Goal: Obtain resource: Download file/media

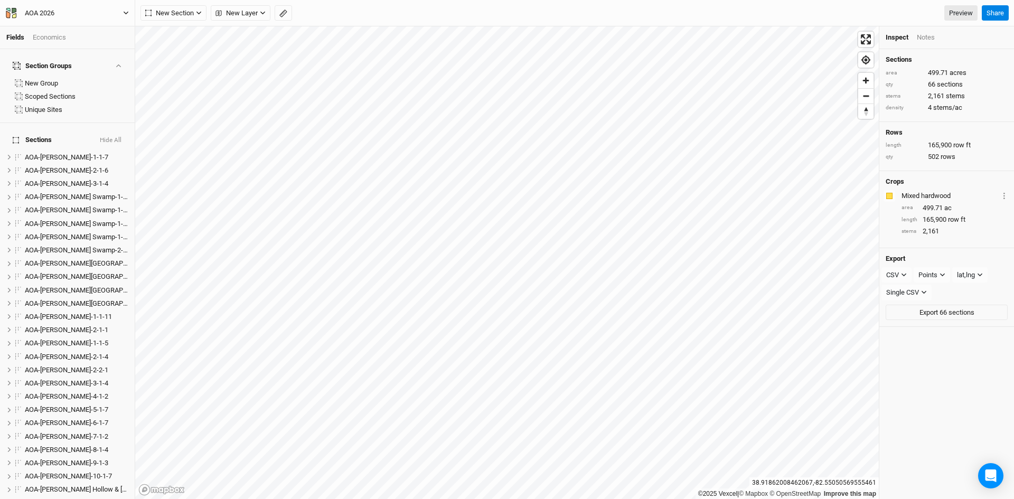
click at [128, 12] on icon "button" at bounding box center [126, 13] width 5 height 3
click at [63, 29] on button "Back" at bounding box center [86, 30] width 83 height 14
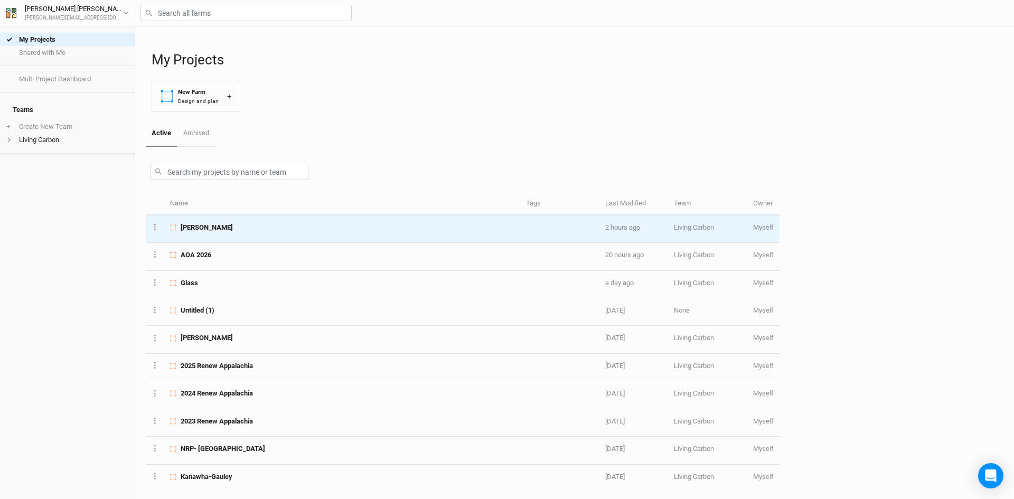
click at [205, 223] on div "[PERSON_NAME]" at bounding box center [342, 228] width 344 height 10
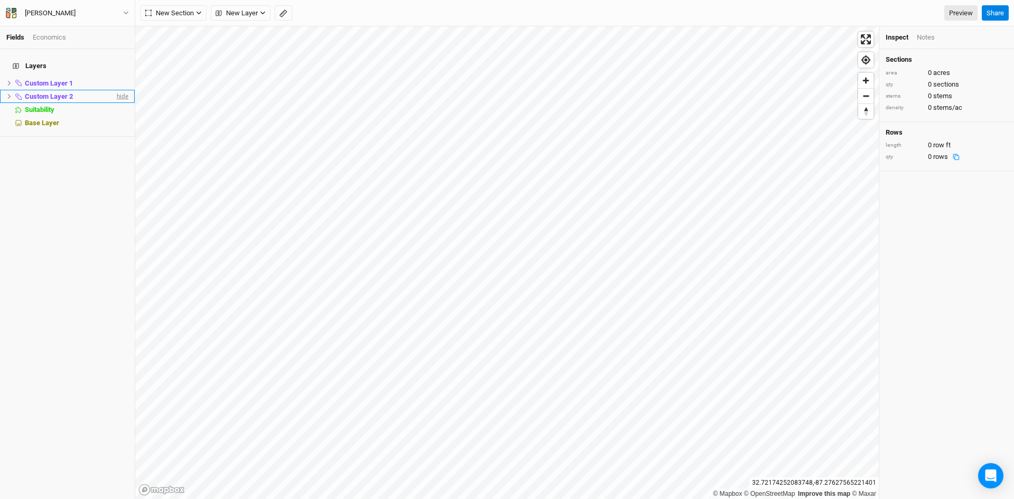
click at [115, 90] on span "hide" at bounding box center [122, 96] width 14 height 13
click at [116, 77] on span "hide" at bounding box center [122, 83] width 14 height 13
click at [38, 119] on span "Base Layer" at bounding box center [42, 123] width 34 height 8
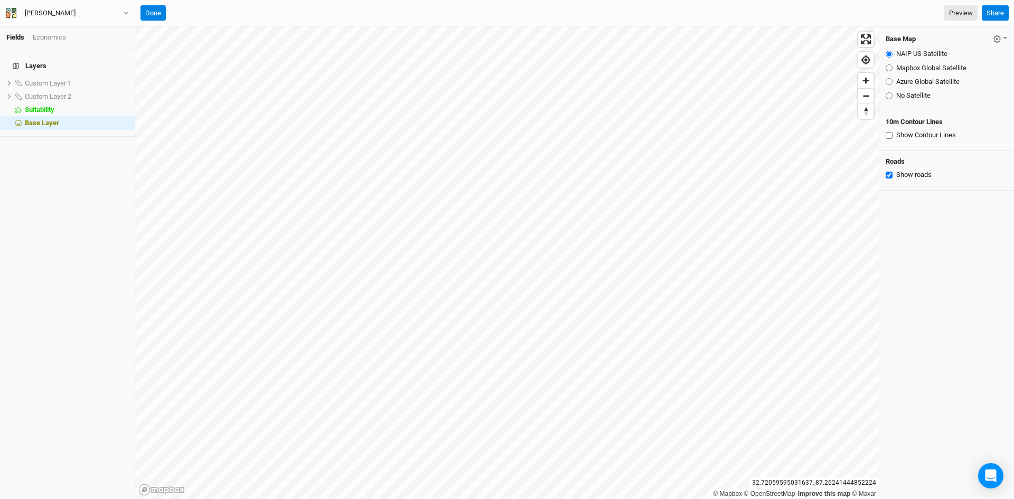
click at [888, 83] on input "Azure Global Satellite" at bounding box center [889, 81] width 7 height 7
radio input "true"
click at [155, 8] on button "Done" at bounding box center [152, 13] width 25 height 16
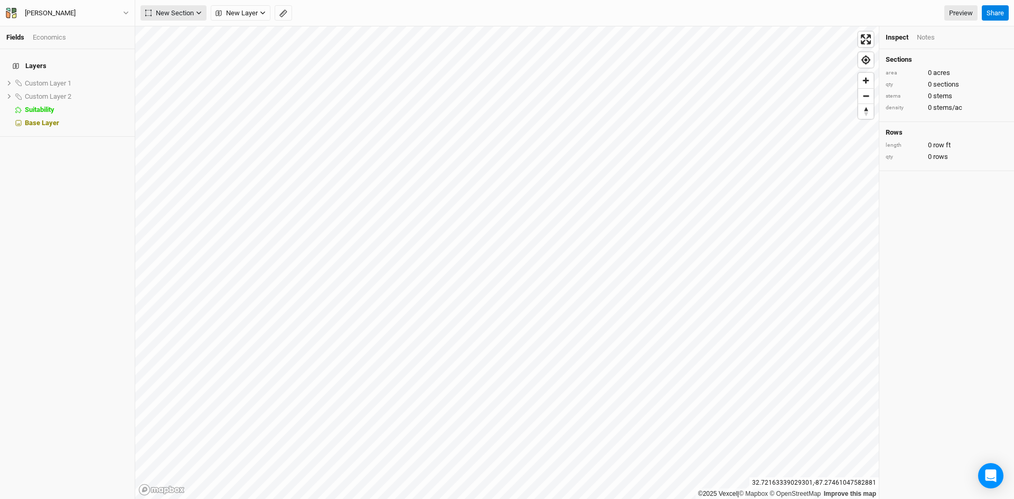
click at [173, 8] on span "New Section" at bounding box center [169, 13] width 49 height 11
click at [173, 35] on div "Grid" at bounding box center [171, 35] width 16 height 12
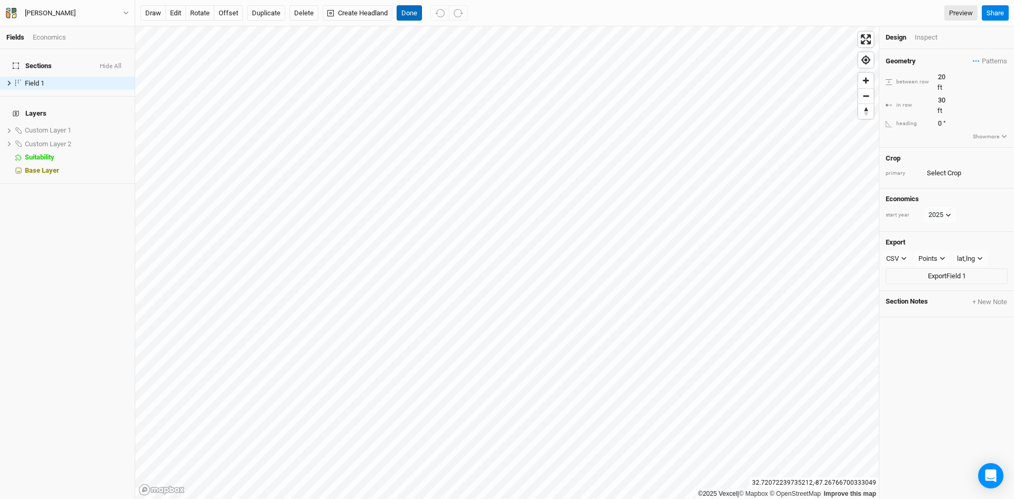
click at [410, 16] on button "Done" at bounding box center [409, 13] width 25 height 16
drag, startPoint x: 944, startPoint y: 74, endPoint x: 950, endPoint y: 77, distance: 6.7
click at [950, 77] on input "20" at bounding box center [981, 77] width 92 height 12
type input "100"
drag, startPoint x: 937, startPoint y: 91, endPoint x: 948, endPoint y: 90, distance: 10.6
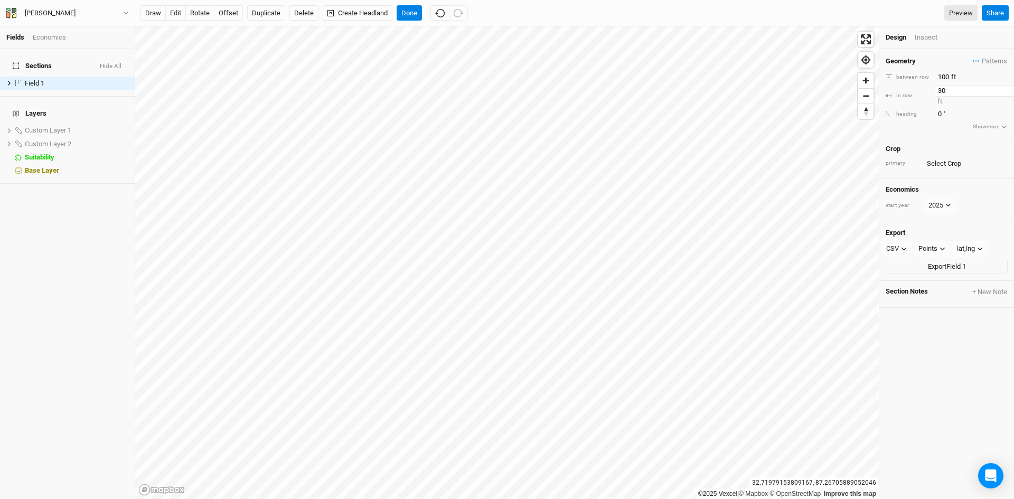
click at [948, 90] on input "30" at bounding box center [981, 91] width 92 height 12
type input "100"
click at [931, 377] on div "Geometry Patterns ＋ New in-row pattern between row 100 ft in row 100 ft heading…" at bounding box center [946, 274] width 135 height 450
click at [414, 12] on button "Done" at bounding box center [409, 13] width 25 height 16
click at [939, 257] on button "Export Field 1" at bounding box center [947, 257] width 122 height 16
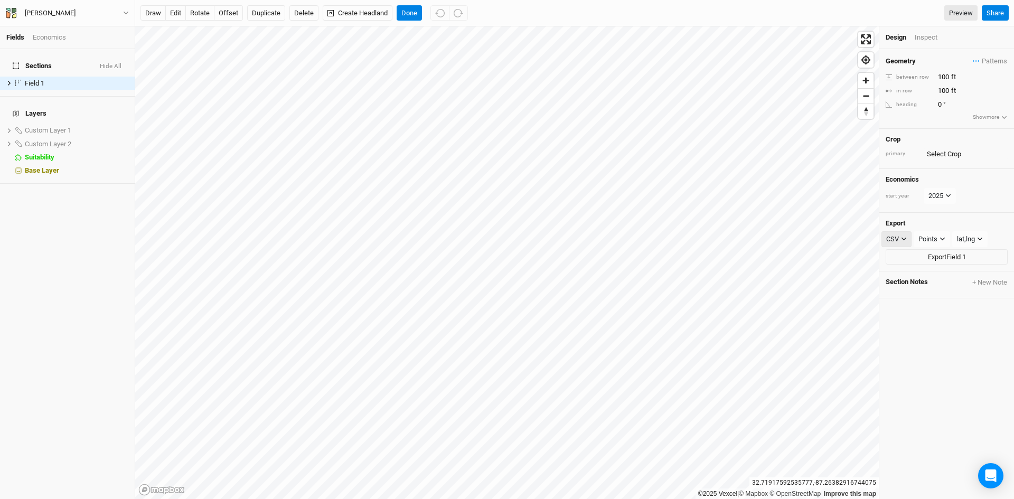
click at [905, 239] on icon "button" at bounding box center [904, 239] width 6 height 6
click at [913, 290] on button "KML" at bounding box center [923, 294] width 83 height 16
click at [942, 238] on icon "button" at bounding box center [943, 239] width 5 height 3
click at [944, 295] on span "Boundary" at bounding box center [946, 294] width 36 height 12
click at [942, 253] on button "Export Field 1" at bounding box center [947, 257] width 122 height 16
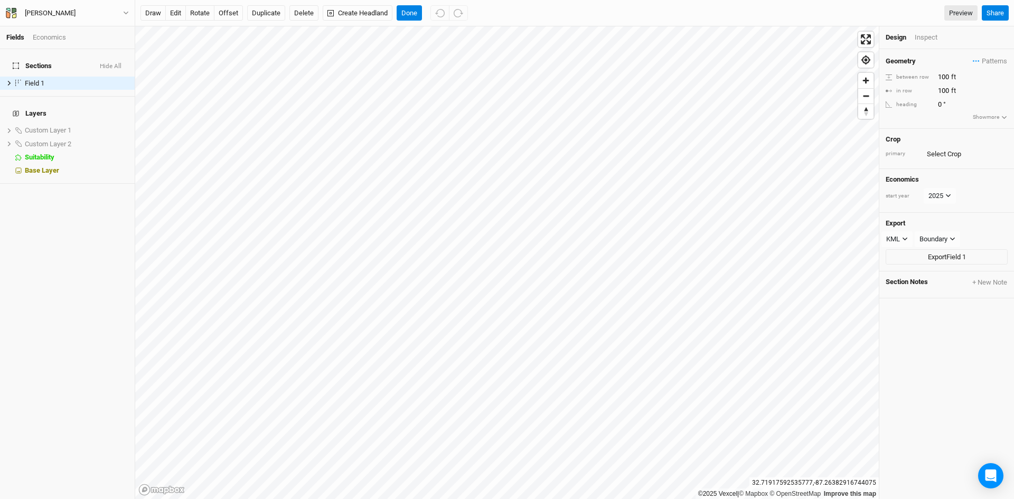
click at [919, 377] on div "Geometry Patterns ＋ New in-row pattern between row 100 ft in row 100 ft heading…" at bounding box center [946, 274] width 135 height 450
click at [123, 10] on icon "button" at bounding box center [126, 13] width 6 height 6
click at [76, 29] on button "Back" at bounding box center [86, 30] width 83 height 14
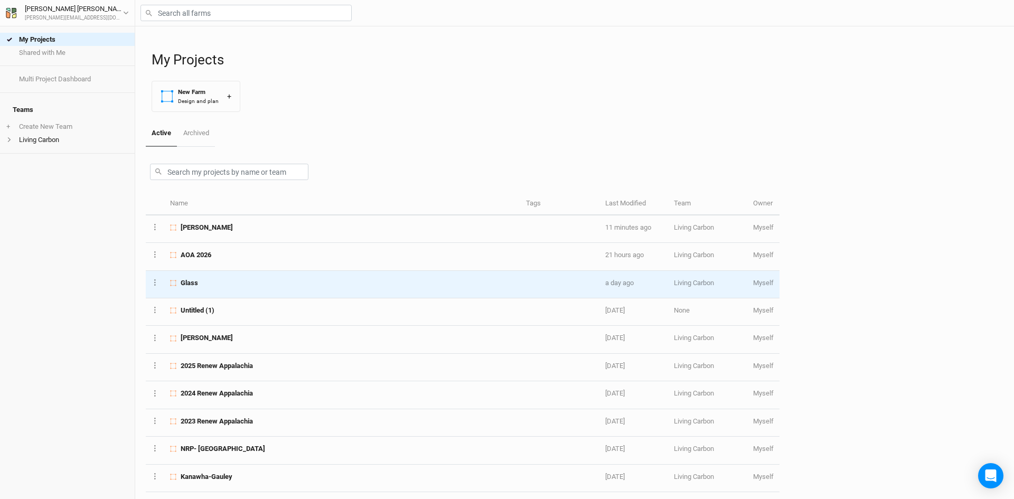
click at [222, 285] on div "Glass" at bounding box center [342, 283] width 344 height 10
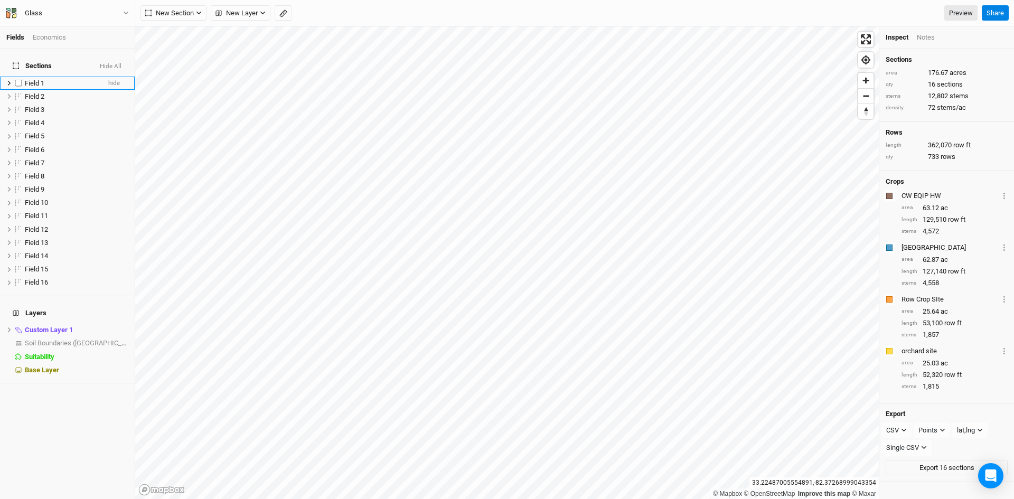
click at [24, 77] on label at bounding box center [18, 83] width 13 height 13
click at [22, 80] on input "checkbox" at bounding box center [18, 83] width 7 height 7
checkbox input "true"
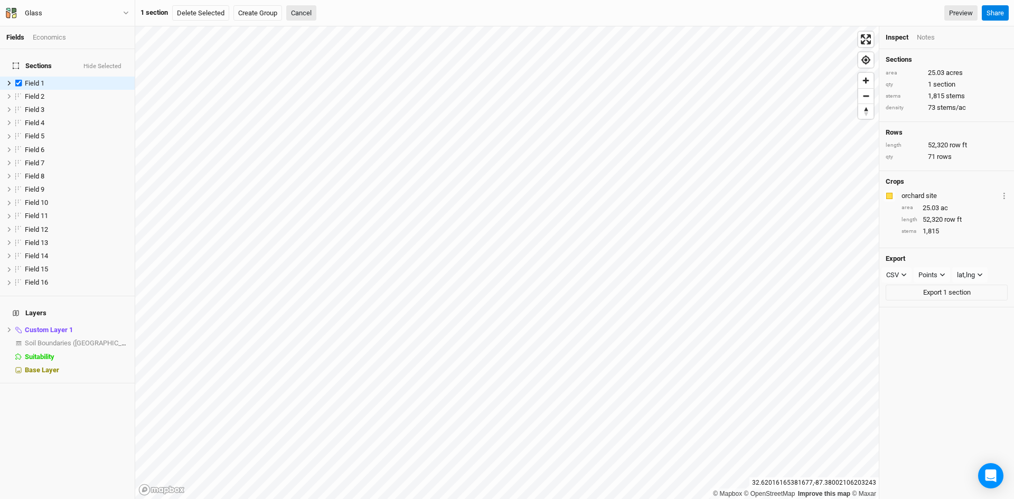
click at [541, 499] on html "Fields Economics Sections Hide Selected Field 1 hide Field 2 hide Field 3 hide …" at bounding box center [507, 249] width 1014 height 499
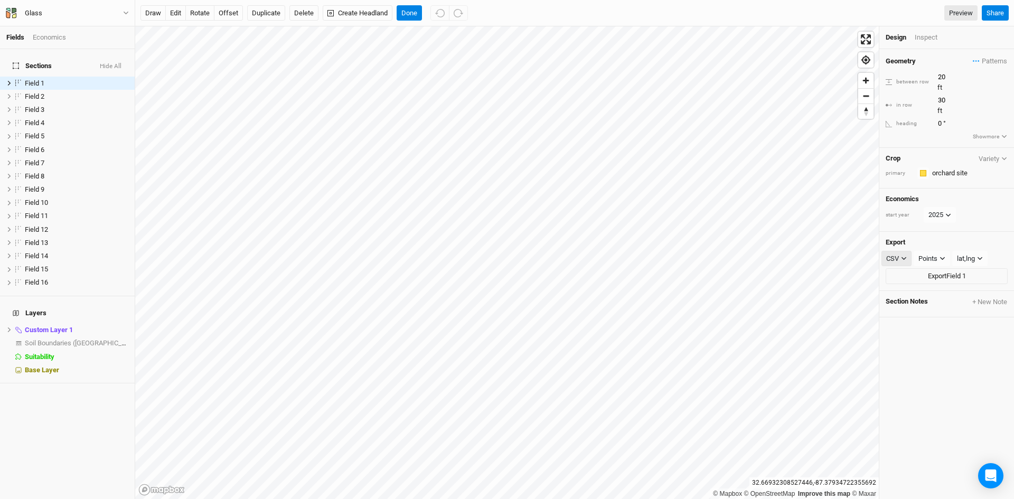
click at [896, 253] on div "CSV" at bounding box center [892, 258] width 13 height 11
click at [907, 297] on span "KML" at bounding box center [903, 294] width 17 height 12
click at [927, 253] on div "Points" at bounding box center [928, 258] width 19 height 11
click at [945, 297] on span "Boundary" at bounding box center [946, 294] width 36 height 12
click at [928, 268] on button "Export Field 1" at bounding box center [947, 276] width 122 height 16
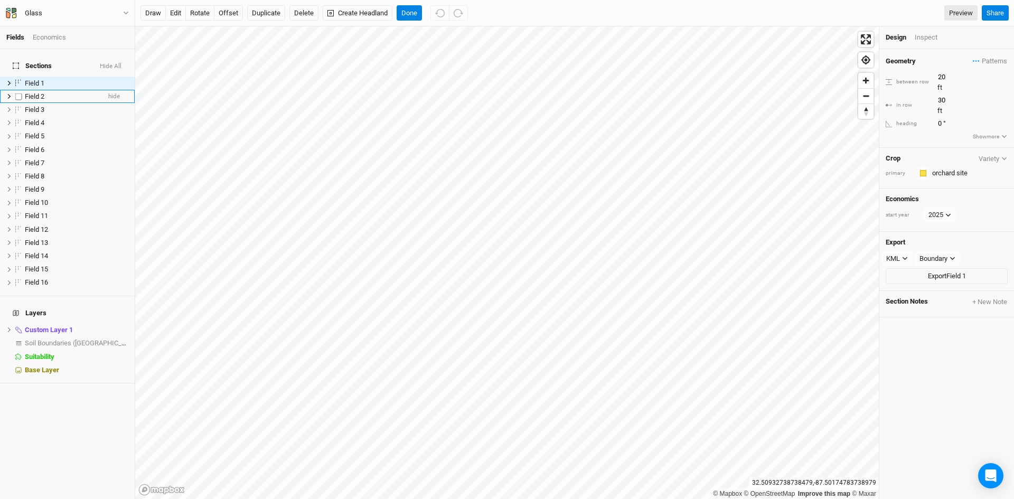
click at [17, 90] on label at bounding box center [18, 96] width 13 height 13
click at [17, 93] on input "checkbox" at bounding box center [18, 96] width 7 height 7
checkbox input "true"
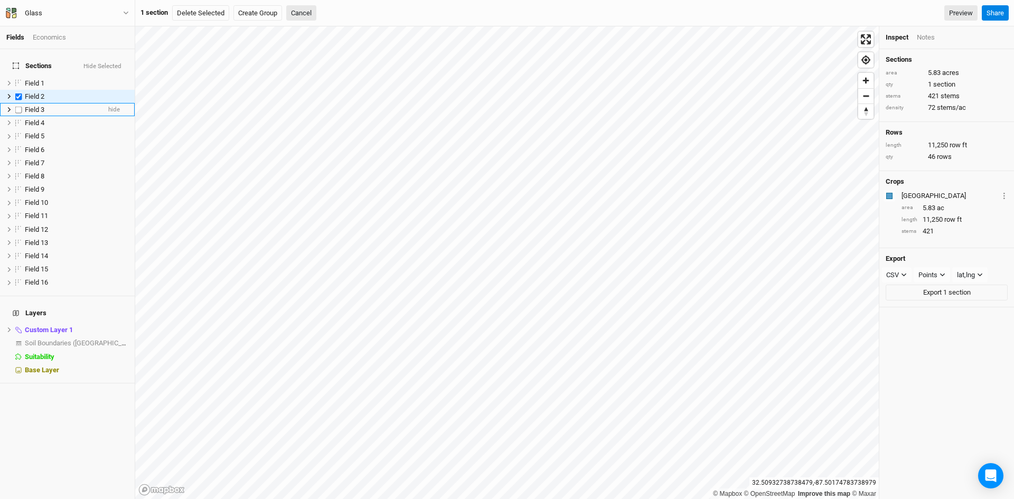
click at [18, 104] on label at bounding box center [18, 109] width 13 height 13
click at [18, 106] on input "checkbox" at bounding box center [18, 109] width 7 height 7
checkbox input "true"
click at [17, 116] on label at bounding box center [18, 122] width 13 height 13
click at [17, 119] on input "checkbox" at bounding box center [18, 122] width 7 height 7
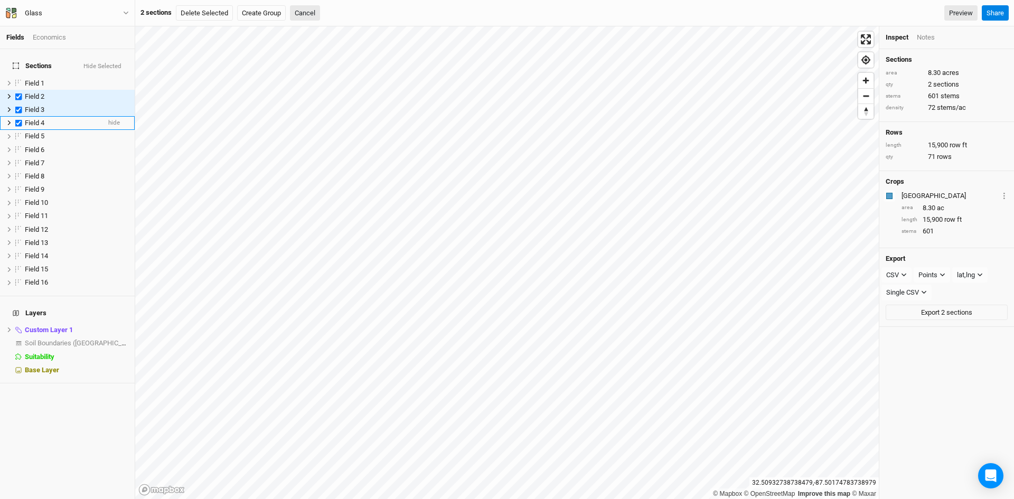
checkbox input "true"
click at [17, 130] on label at bounding box center [18, 136] width 13 height 13
click at [17, 133] on input "checkbox" at bounding box center [18, 136] width 7 height 7
checkbox input "true"
click at [18, 144] on label at bounding box center [18, 149] width 13 height 13
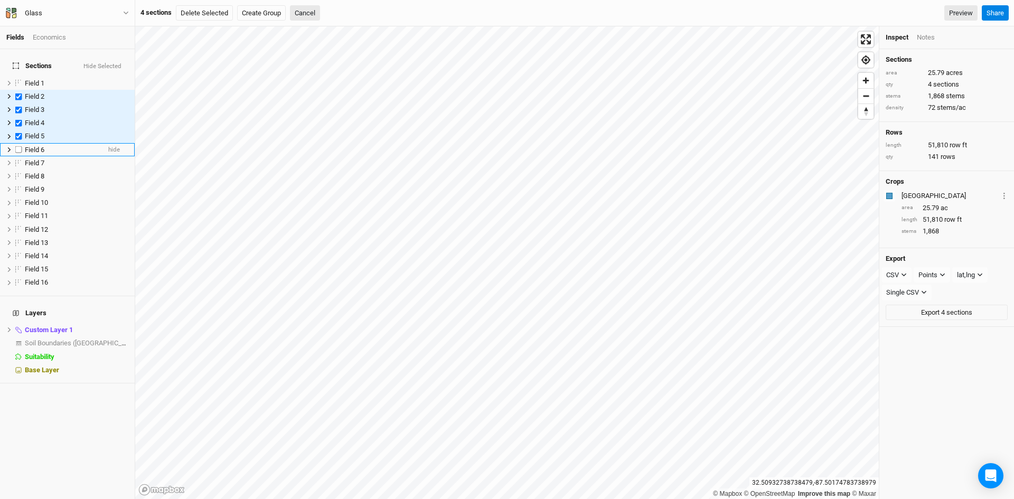
click at [18, 146] on input "checkbox" at bounding box center [18, 149] width 7 height 7
checkbox input "true"
click at [18, 157] on label at bounding box center [18, 162] width 13 height 13
click at [18, 159] on input "checkbox" at bounding box center [18, 162] width 7 height 7
checkbox input "true"
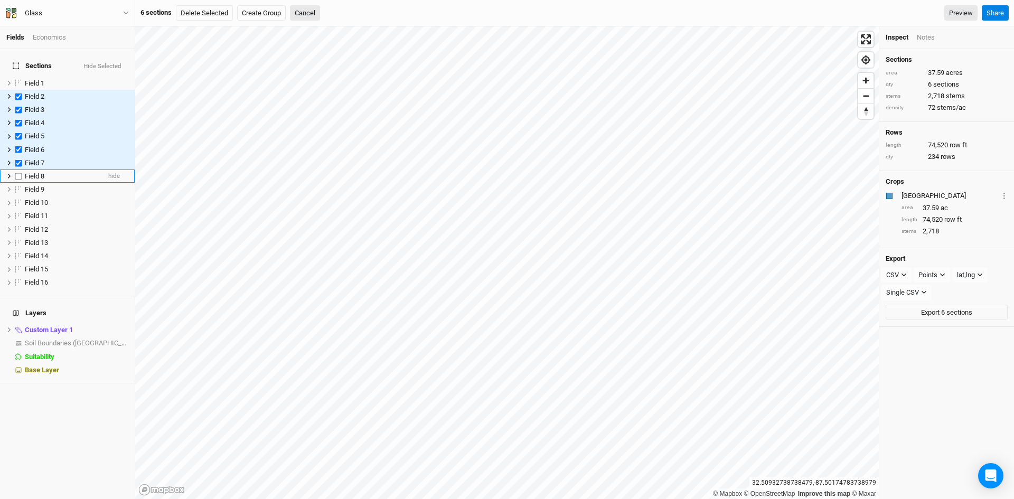
click at [20, 171] on label at bounding box center [18, 176] width 13 height 13
click at [20, 173] on input "checkbox" at bounding box center [18, 176] width 7 height 7
checkbox input "true"
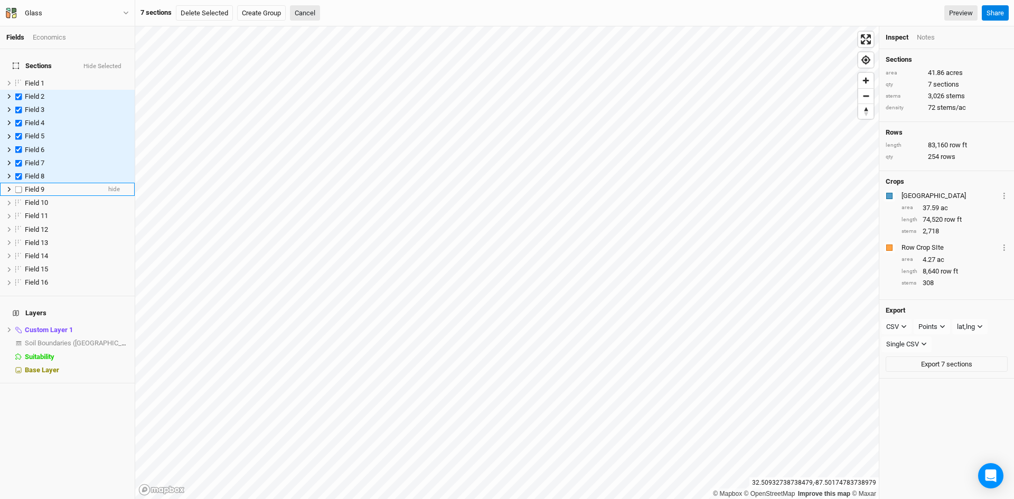
click at [18, 183] on label at bounding box center [18, 189] width 13 height 13
click at [18, 186] on input "checkbox" at bounding box center [18, 189] width 7 height 7
checkbox input "true"
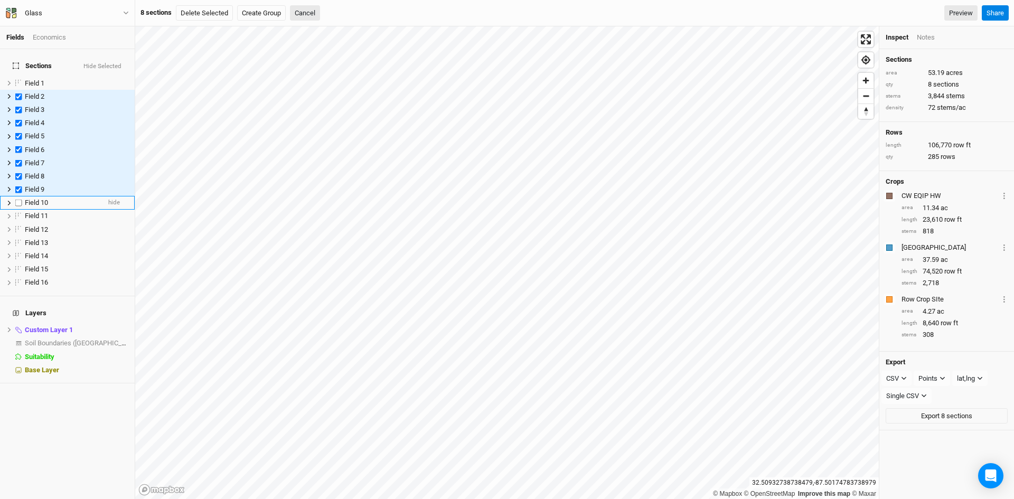
click at [18, 196] on label at bounding box center [18, 202] width 13 height 13
click at [18, 200] on input "checkbox" at bounding box center [18, 203] width 7 height 7
checkbox input "true"
click at [18, 210] on label at bounding box center [18, 216] width 13 height 13
click at [18, 213] on input "checkbox" at bounding box center [18, 216] width 7 height 7
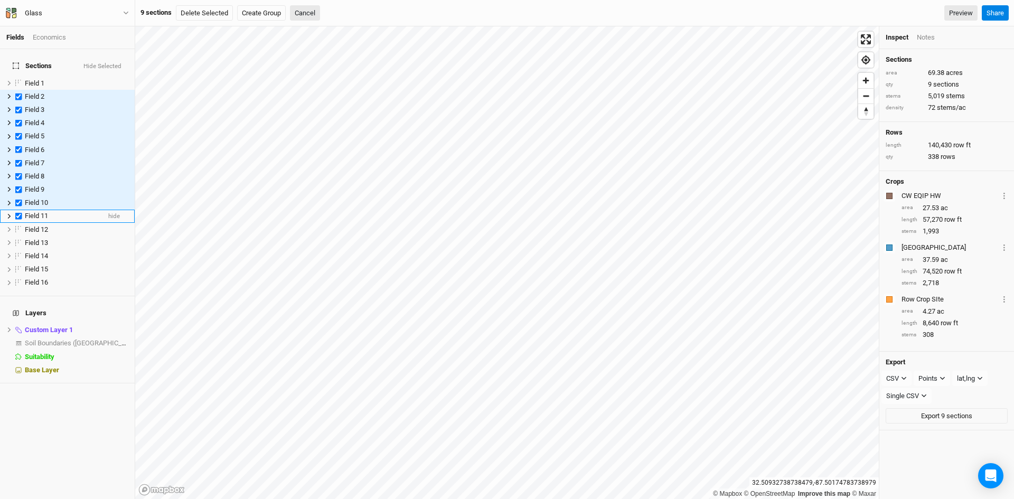
checkbox input "true"
click at [18, 223] on label at bounding box center [18, 229] width 13 height 13
click at [18, 226] on input "checkbox" at bounding box center [18, 229] width 7 height 7
checkbox input "true"
click at [18, 238] on label at bounding box center [18, 242] width 13 height 13
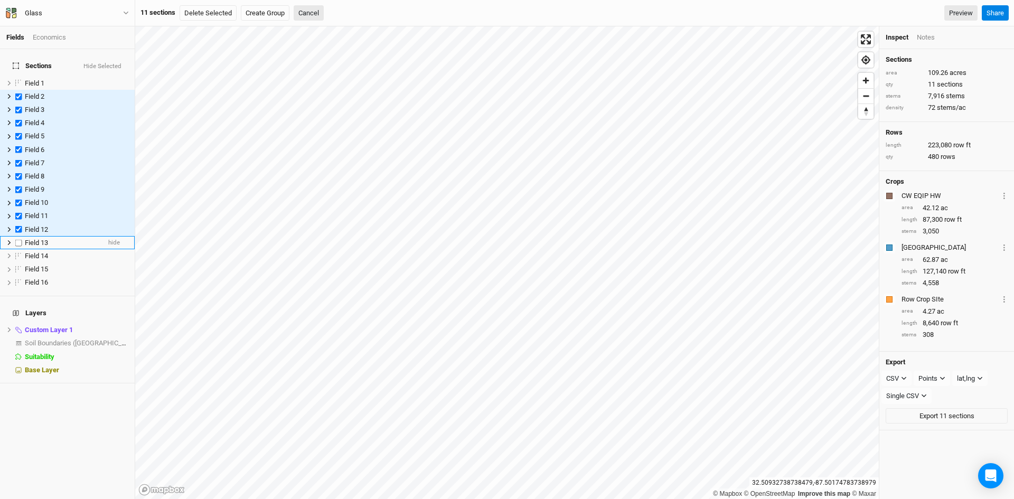
click at [18, 239] on input "checkbox" at bounding box center [18, 242] width 7 height 7
checkbox input "true"
click at [18, 250] on label at bounding box center [18, 255] width 13 height 13
click at [18, 252] on input "checkbox" at bounding box center [18, 255] width 7 height 7
checkbox input "true"
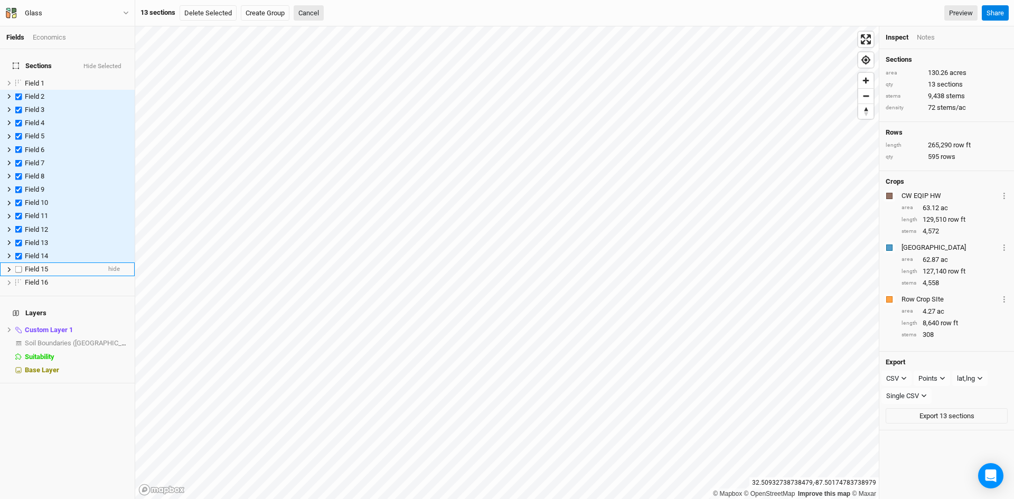
click at [19, 264] on label at bounding box center [18, 269] width 13 height 13
click at [19, 266] on input "checkbox" at bounding box center [18, 269] width 7 height 7
checkbox input "true"
click at [18, 276] on label at bounding box center [18, 282] width 13 height 13
click at [18, 279] on input "checkbox" at bounding box center [18, 282] width 7 height 7
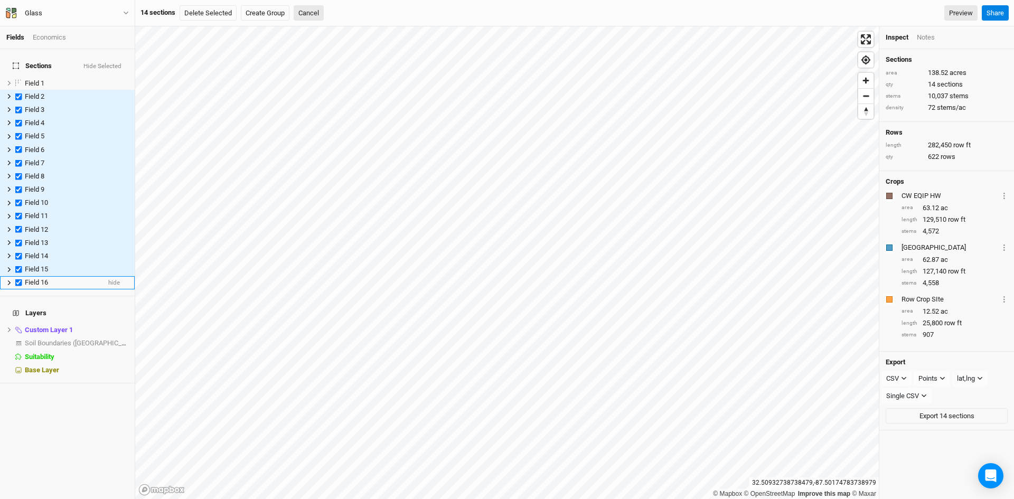
checkbox input "true"
click at [901, 371] on button "CSV" at bounding box center [896, 379] width 30 height 16
click at [911, 434] on span "KML" at bounding box center [903, 433] width 17 height 12
click at [936, 376] on div "Points" at bounding box center [928, 378] width 19 height 11
click at [944, 428] on span "Boundary" at bounding box center [946, 433] width 36 height 12
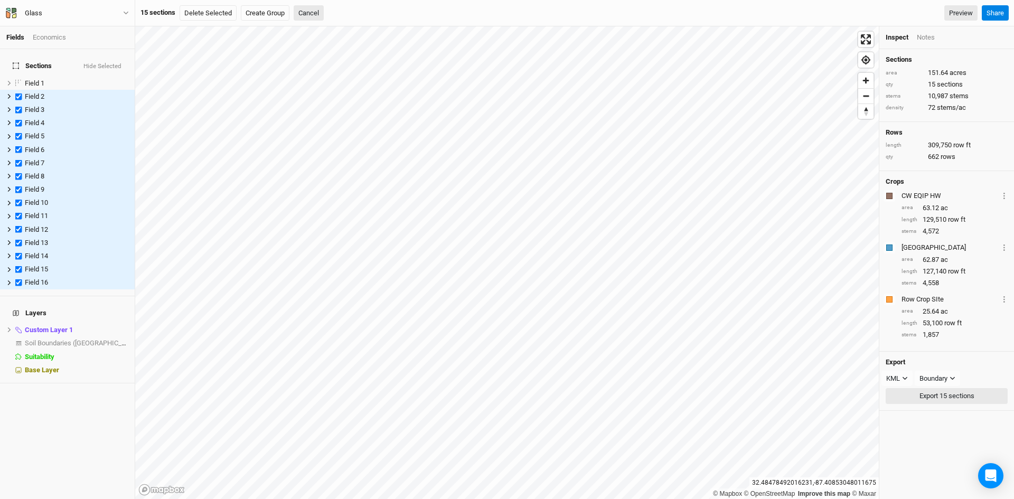
click at [938, 396] on button "Export 15 sections" at bounding box center [947, 396] width 122 height 16
